Goal: Check status: Check status

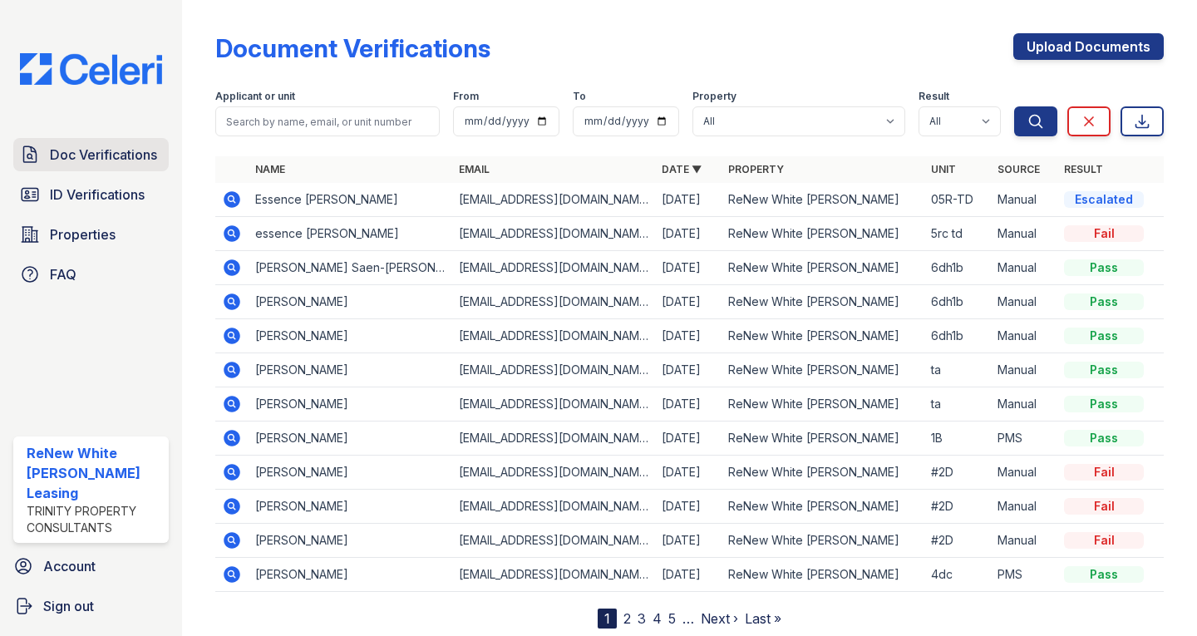
click at [79, 166] on link "Doc Verifications" at bounding box center [90, 154] width 155 height 33
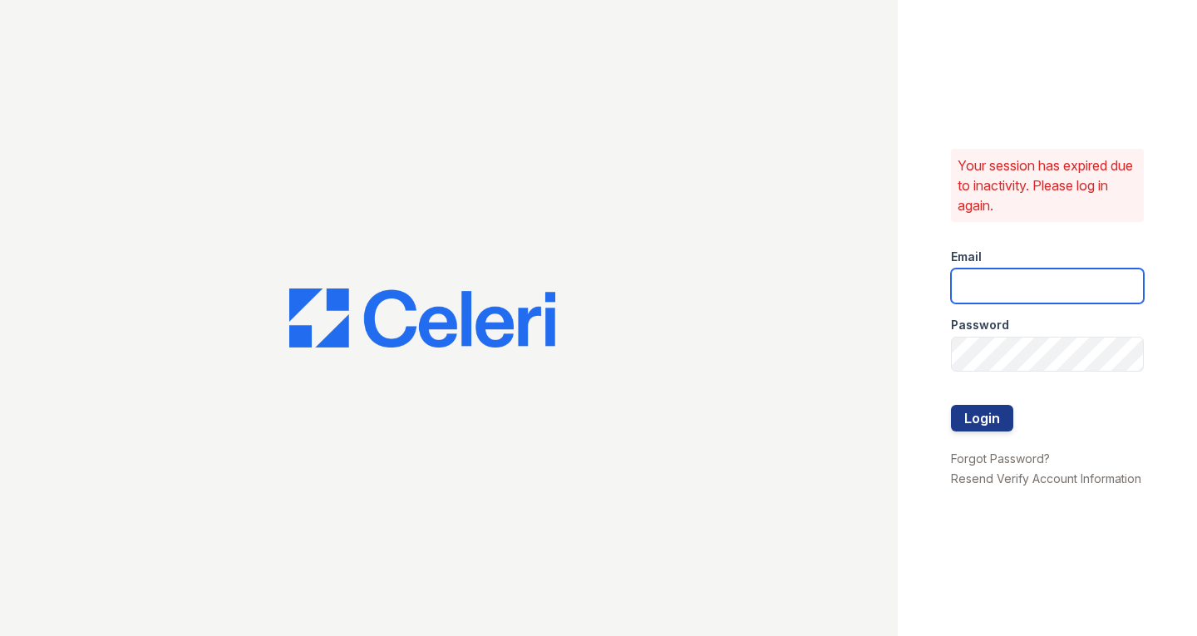
type input "[EMAIL_ADDRESS][DOMAIN_NAME]"
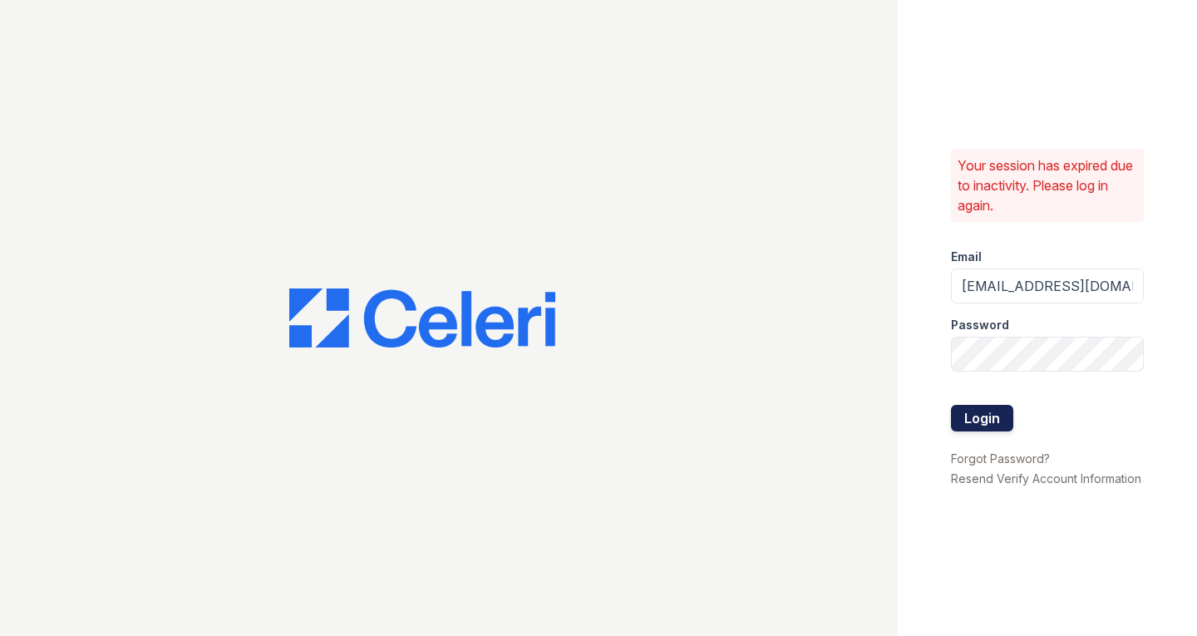
click at [986, 417] on button "Login" at bounding box center [982, 418] width 62 height 27
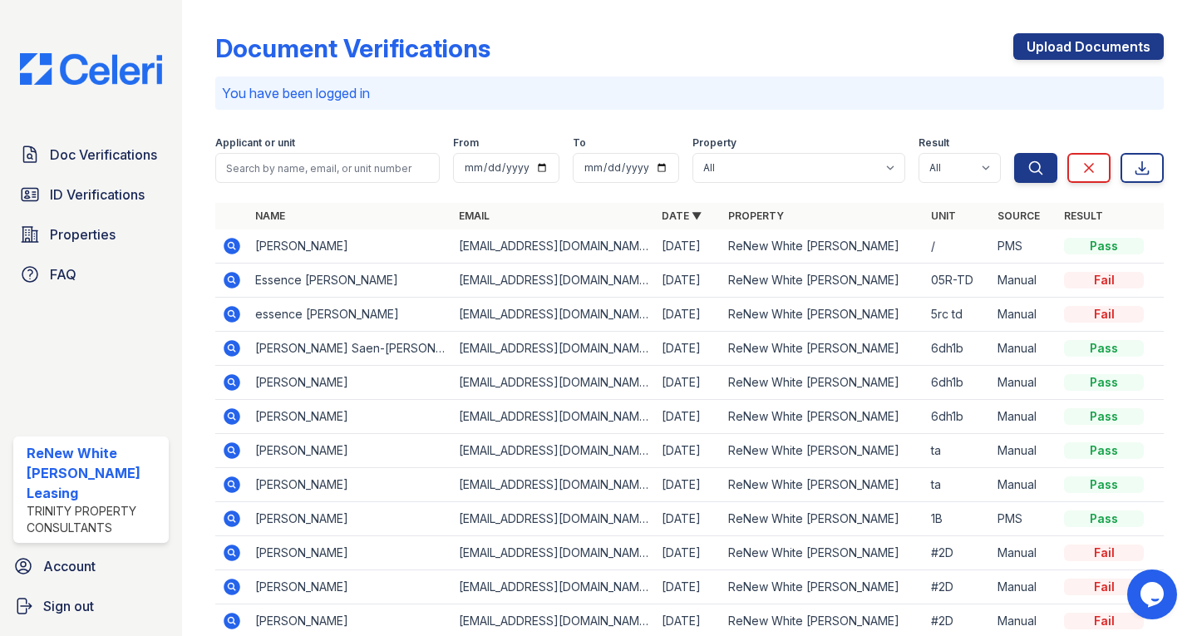
click at [219, 280] on td at bounding box center [231, 280] width 33 height 34
click at [229, 278] on icon at bounding box center [232, 280] width 20 height 20
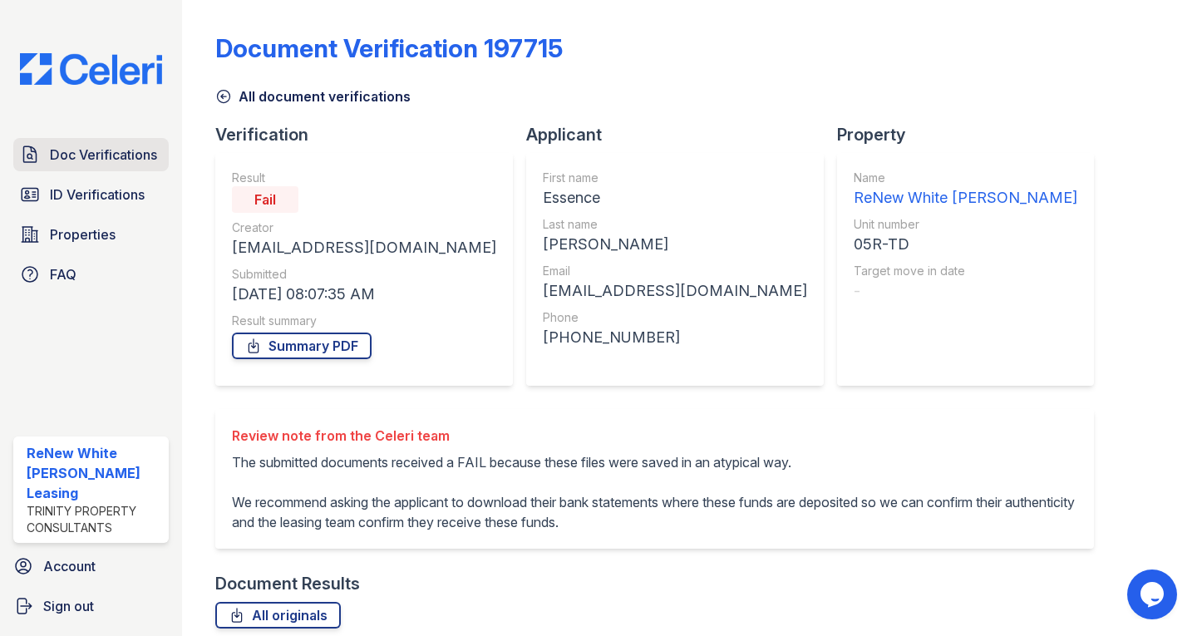
click at [84, 147] on span "Doc Verifications" at bounding box center [103, 155] width 107 height 20
